Goal: Information Seeking & Learning: Check status

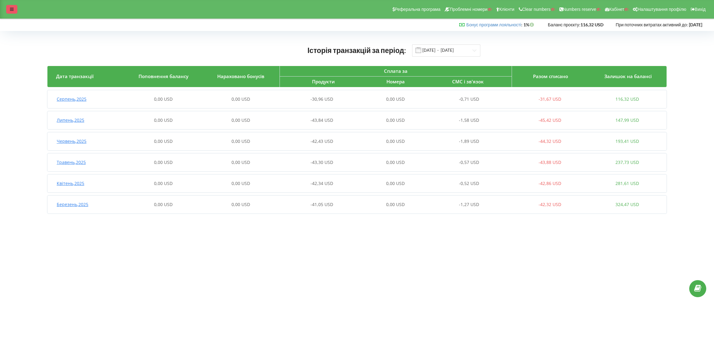
click at [9, 10] on div at bounding box center [11, 9] width 11 height 9
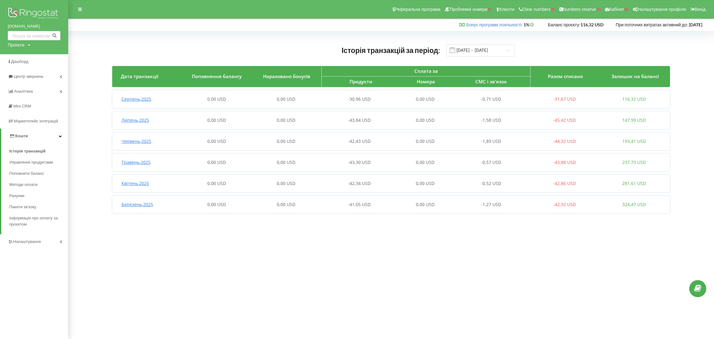
click at [124, 99] on span "Серпень , 2025" at bounding box center [136, 99] width 30 height 6
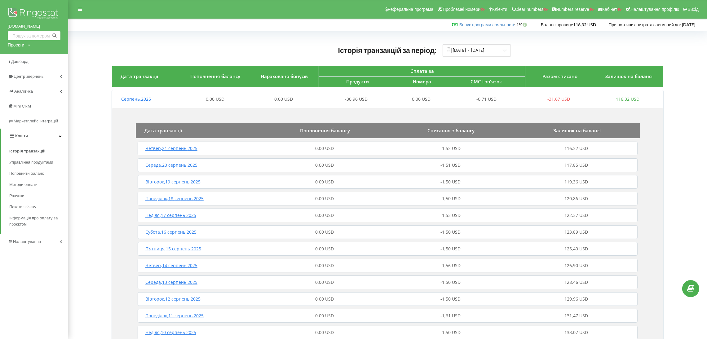
click at [170, 147] on span "Четвер , 21 серпень 2025" at bounding box center [171, 148] width 52 height 6
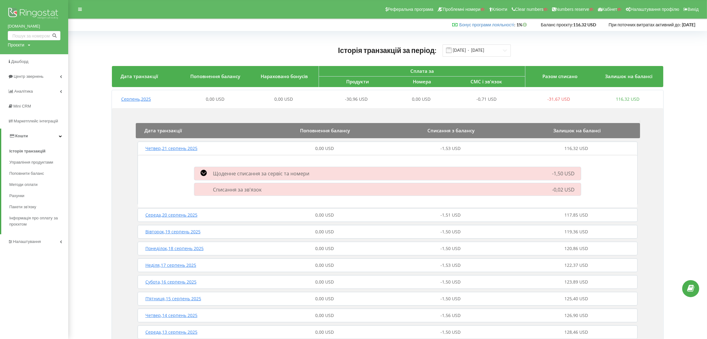
click at [222, 174] on span "Щоденне списання за сервіс та номери" at bounding box center [261, 173] width 96 height 7
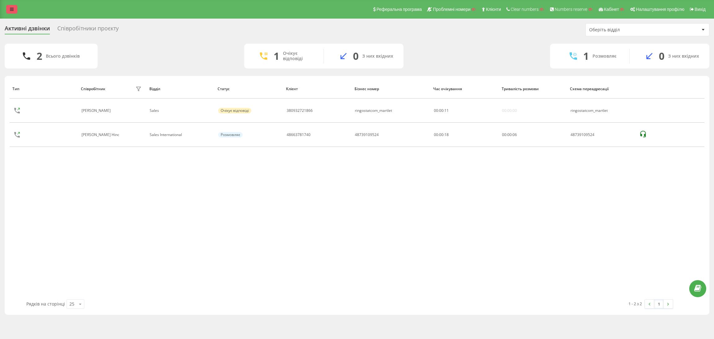
click at [12, 7] on icon at bounding box center [12, 9] width 4 height 4
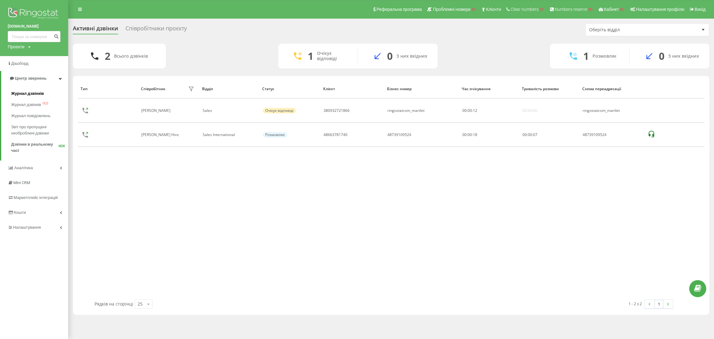
click at [14, 94] on span "Журнал дзвінків" at bounding box center [27, 93] width 33 height 6
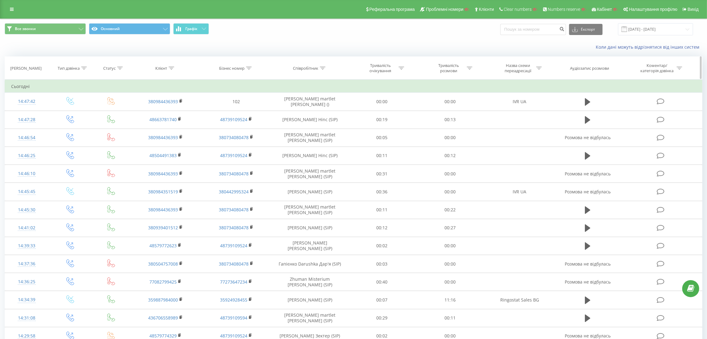
click at [172, 67] on icon at bounding box center [172, 68] width 6 height 3
click at [151, 112] on input "text" at bounding box center [165, 112] width 55 height 11
click button "OK" at bounding box center [178, 125] width 26 height 8
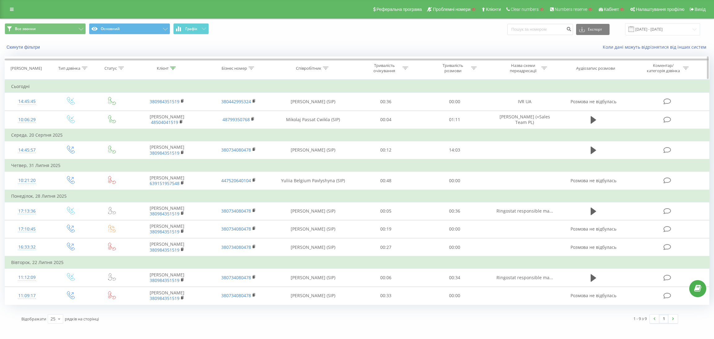
click at [176, 66] on th "Клієнт" at bounding box center [167, 68] width 72 height 23
click at [175, 68] on icon at bounding box center [173, 68] width 6 height 3
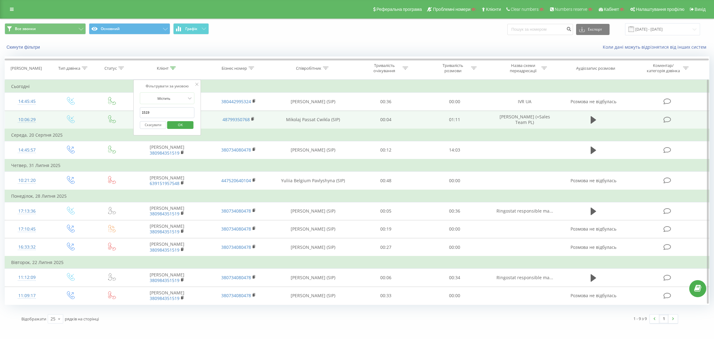
drag, startPoint x: 160, startPoint y: 117, endPoint x: 132, endPoint y: 116, distance: 27.9
click at [132, 116] on table "Фільтрувати за умовою Дорівнює Введіть значення Скасувати OK Фільтрувати за умо…" at bounding box center [357, 192] width 705 height 225
click button "OK" at bounding box center [180, 125] width 26 height 8
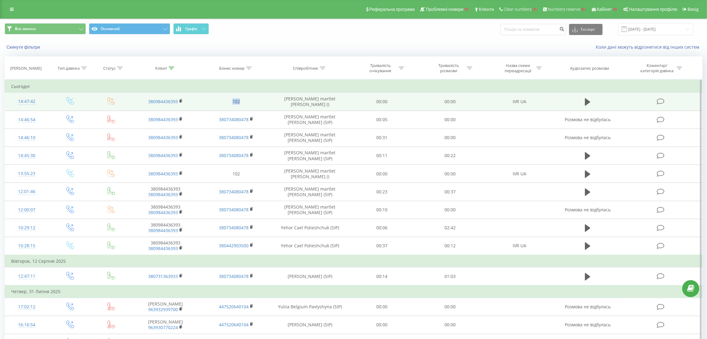
drag, startPoint x: 225, startPoint y: 100, endPoint x: 250, endPoint y: 100, distance: 25.4
click at [250, 100] on td "102" at bounding box center [236, 102] width 71 height 18
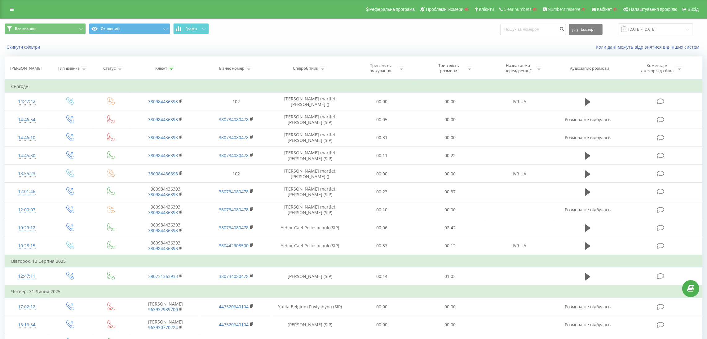
click at [324, 29] on span "Все звонки Основний Графік" at bounding box center [177, 29] width 344 height 12
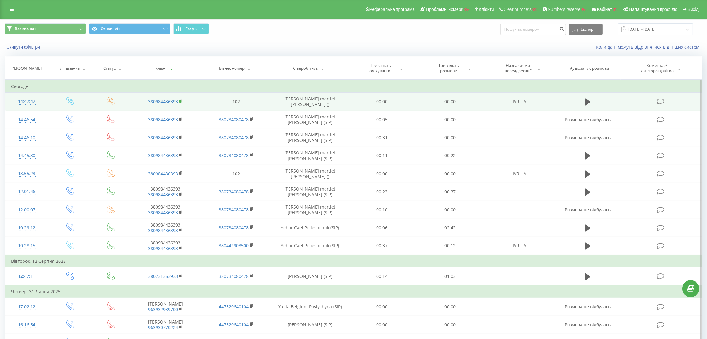
click at [182, 101] on icon at bounding box center [180, 101] width 3 height 4
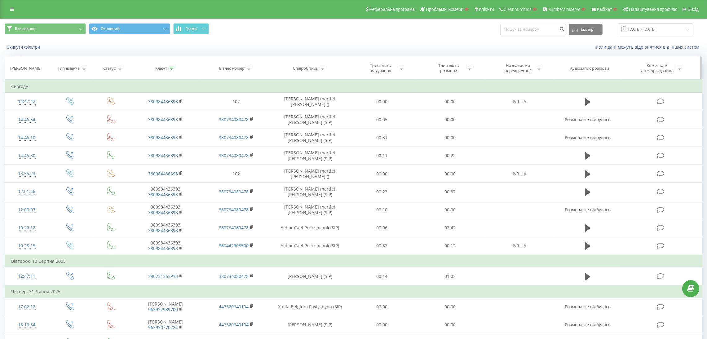
click at [171, 67] on icon at bounding box center [172, 68] width 6 height 3
drag, startPoint x: 156, startPoint y: 113, endPoint x: 133, endPoint y: 114, distance: 23.5
click at [133, 114] on div "Фільтрувати за умовою Містить 6393 Скасувати OK" at bounding box center [166, 108] width 68 height 56
type input "1519"
click button "OK" at bounding box center [178, 125] width 26 height 8
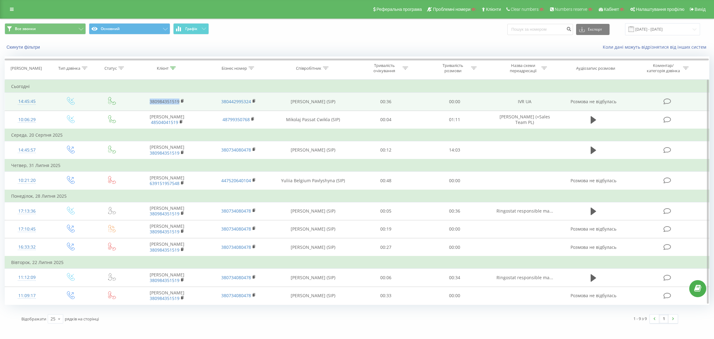
drag, startPoint x: 142, startPoint y: 104, endPoint x: 215, endPoint y: 101, distance: 73.5
click at [215, 101] on tr "14:45:45 380984351519 380442995324 Vladyslav Shade Tryniak (SIP) 00:36 00:00 IV…" at bounding box center [357, 102] width 704 height 18
click at [204, 103] on td "380442995324" at bounding box center [239, 102] width 72 height 18
click at [181, 100] on rect at bounding box center [182, 101] width 2 height 3
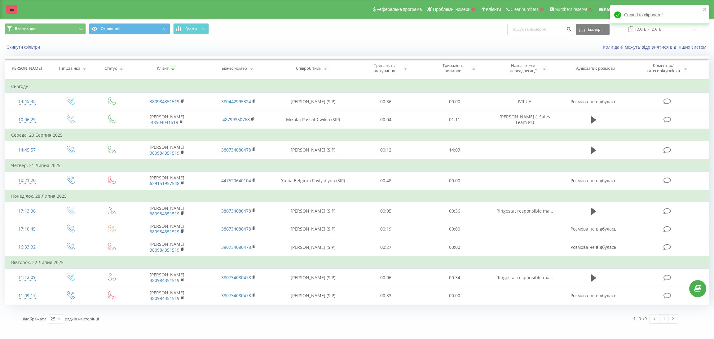
click at [7, 8] on link at bounding box center [11, 9] width 11 height 9
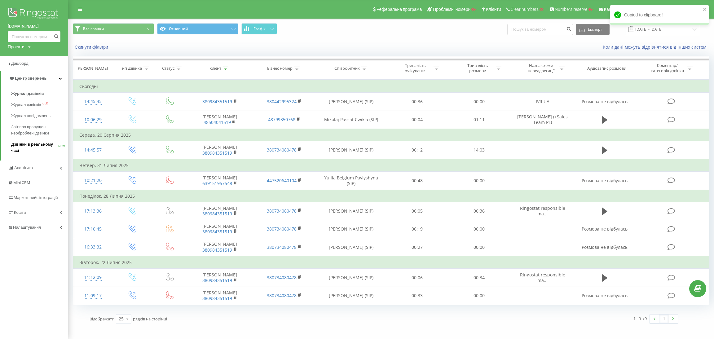
click at [31, 145] on span "Дзвінки в реальному часі" at bounding box center [34, 147] width 47 height 12
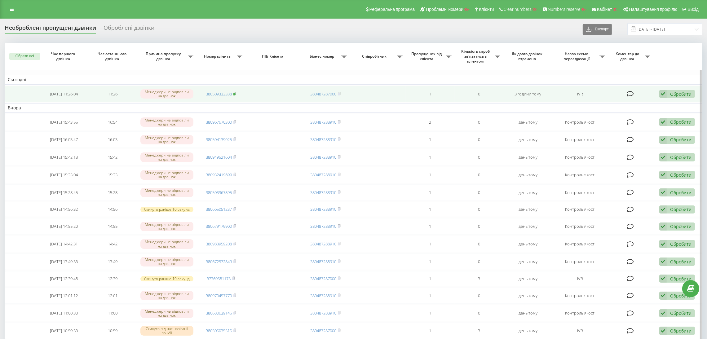
click at [235, 93] on rect at bounding box center [234, 94] width 2 height 3
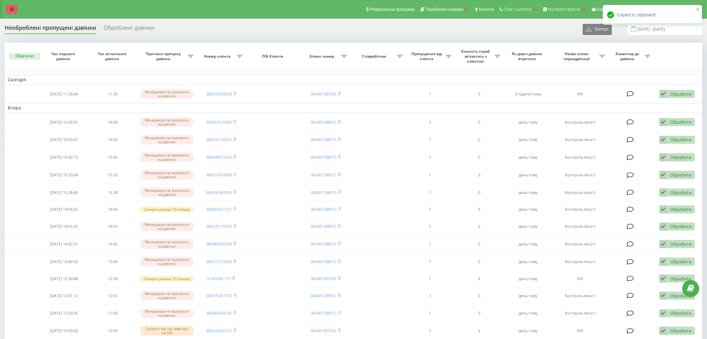
click at [13, 8] on icon at bounding box center [12, 9] width 4 height 4
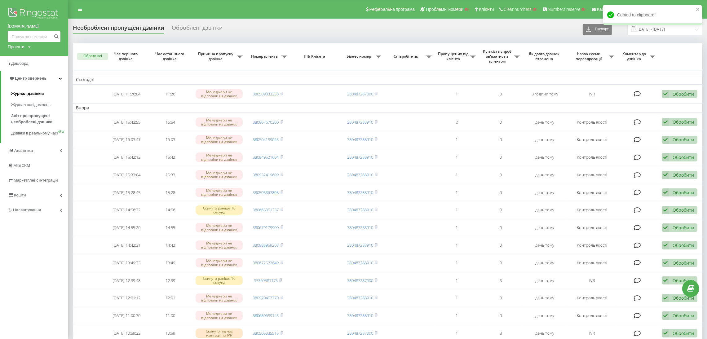
click at [30, 93] on span "Журнал дзвінків" at bounding box center [27, 93] width 33 height 6
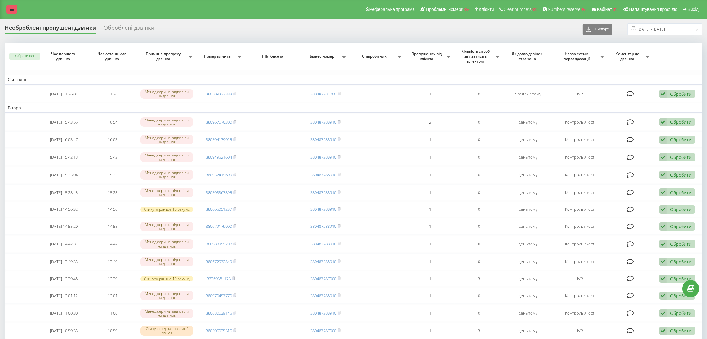
click at [15, 11] on link at bounding box center [11, 9] width 11 height 9
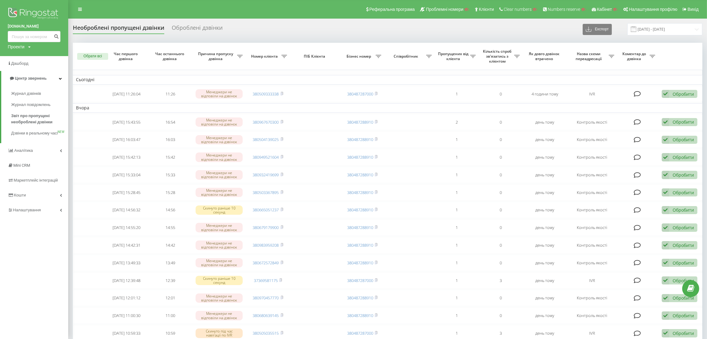
click at [24, 47] on div "Проекти" at bounding box center [16, 47] width 17 height 6
click at [25, 55] on input "text" at bounding box center [25, 56] width 31 height 9
paste input "mokkorealestate.pl"
type input "mokkorealestate.pl"
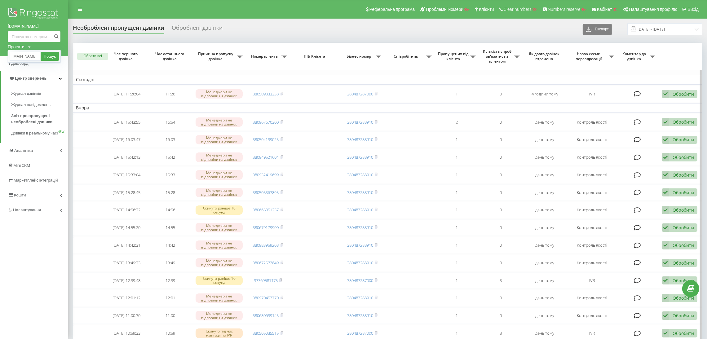
scroll to position [0, 0]
drag, startPoint x: 55, startPoint y: 55, endPoint x: 88, endPoint y: 84, distance: 44.4
click at [55, 55] on link "Пошук" at bounding box center [50, 56] width 18 height 9
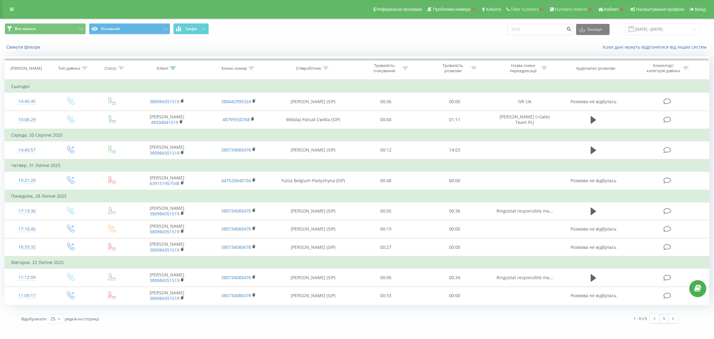
click at [10, 15] on div "Реферальна програма Проблемні номери Клієнти Clear numbers Numbers reserve Кабі…" at bounding box center [357, 9] width 714 height 19
click at [12, 6] on link at bounding box center [11, 9] width 11 height 9
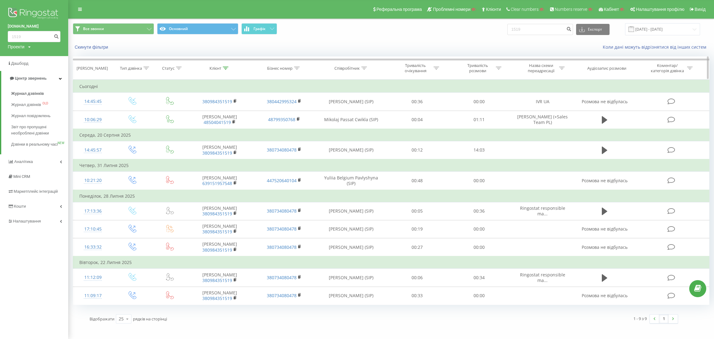
click at [226, 70] on div at bounding box center [226, 68] width 6 height 5
click at [231, 122] on span "OK" at bounding box center [232, 125] width 17 height 10
